Goal: Book appointment/travel/reservation

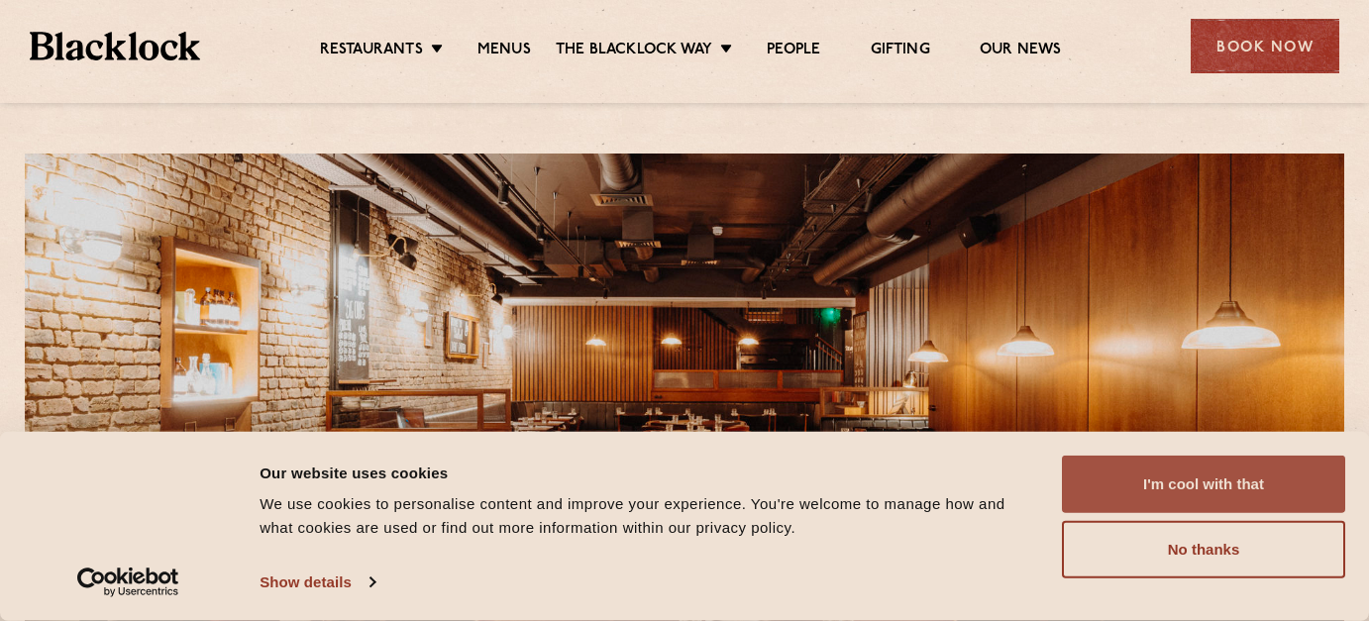
click at [1126, 493] on button "I'm cool with that" at bounding box center [1203, 484] width 283 height 57
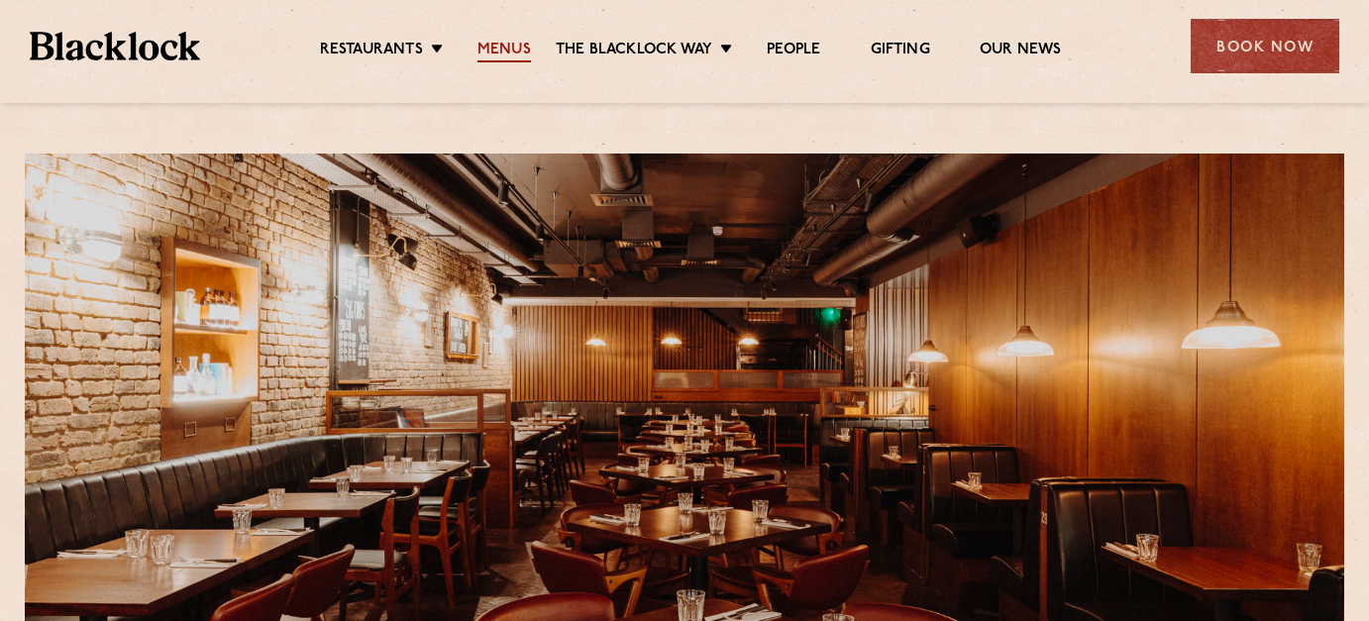
click at [502, 52] on link "Menus" at bounding box center [503, 52] width 53 height 22
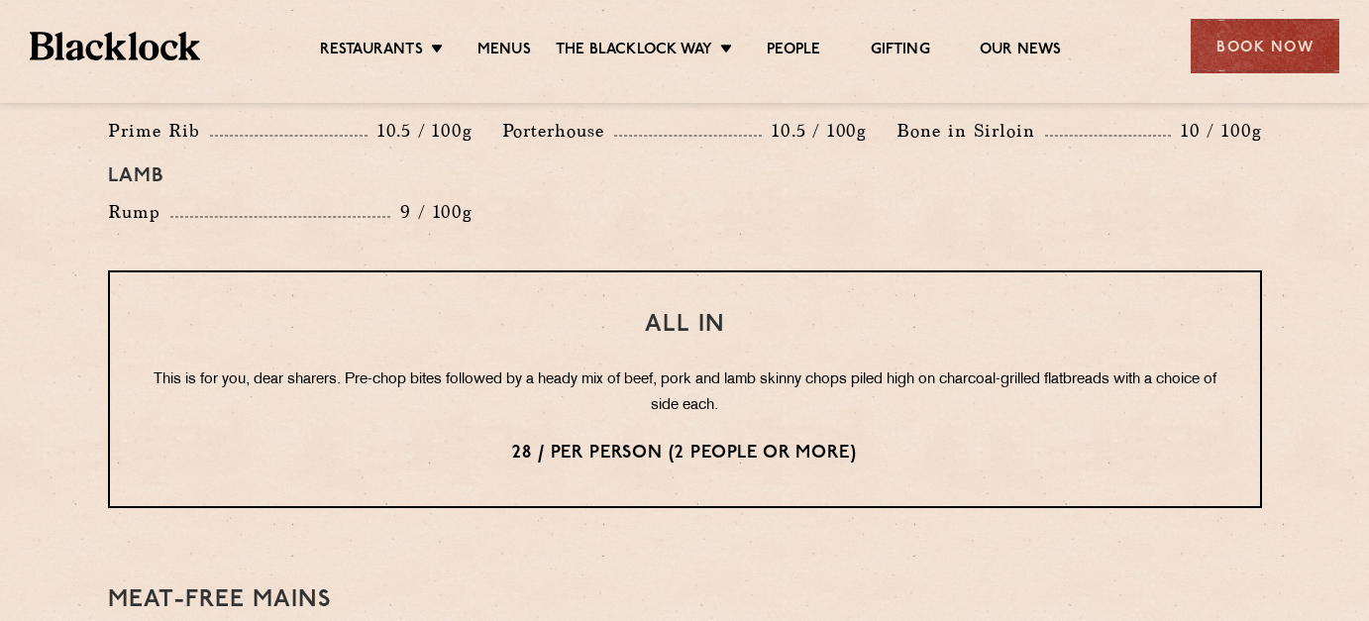
scroll to position [2361, 0]
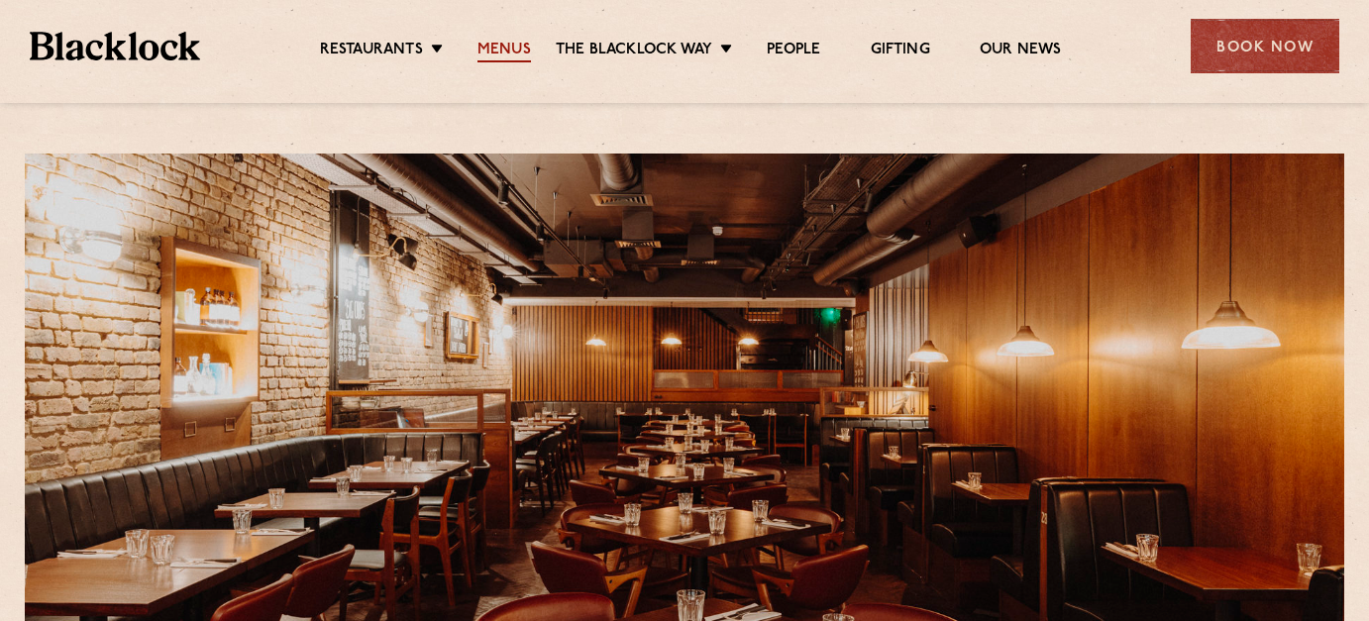
click at [502, 45] on link "Menus" at bounding box center [503, 52] width 53 height 22
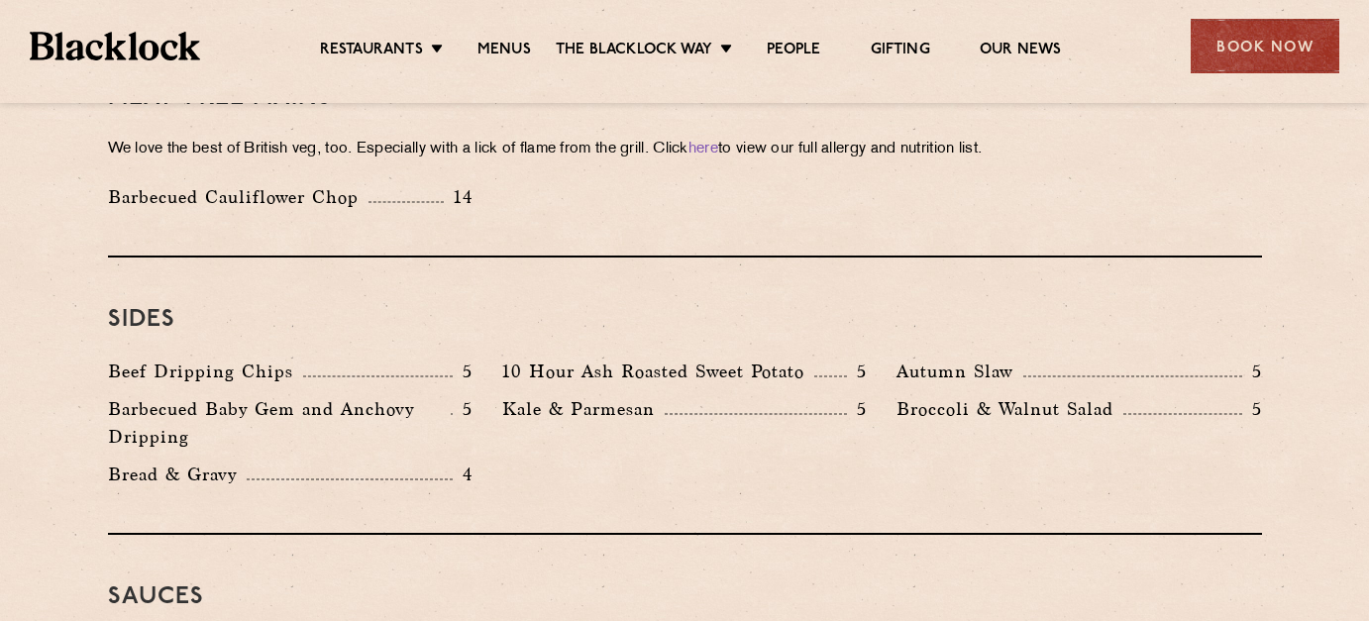
scroll to position [2704, 0]
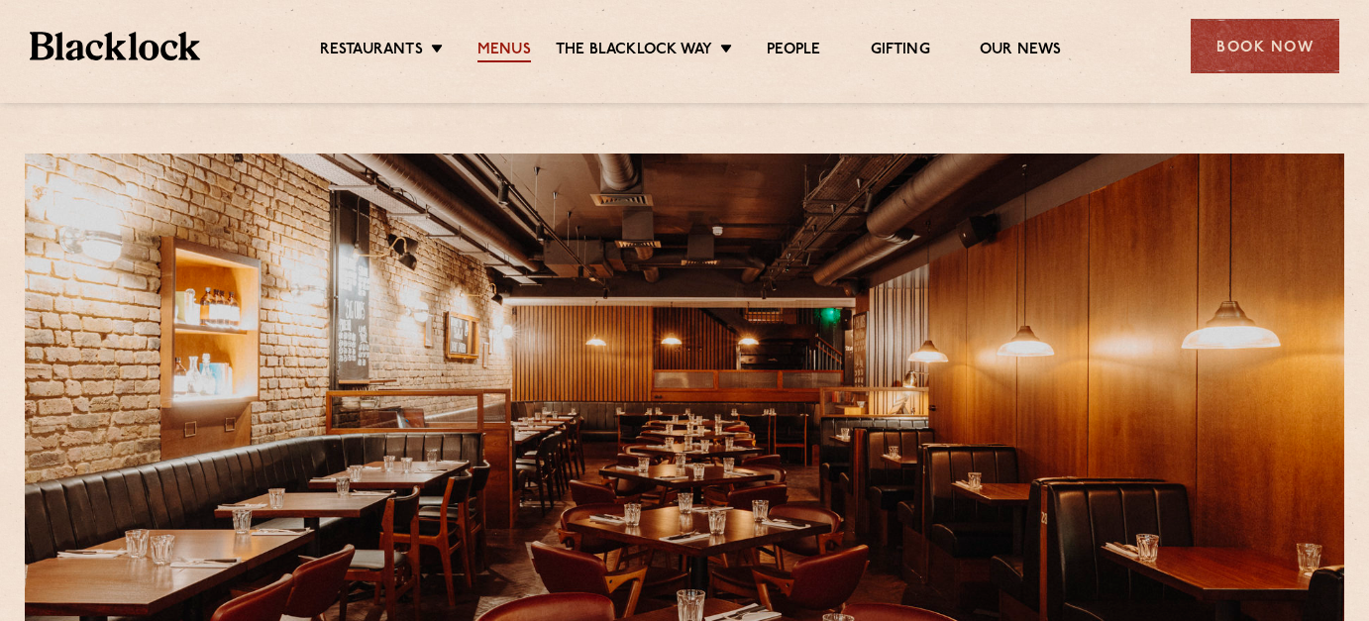
click at [508, 41] on link "Menus" at bounding box center [503, 52] width 53 height 22
